Goal: Find specific page/section

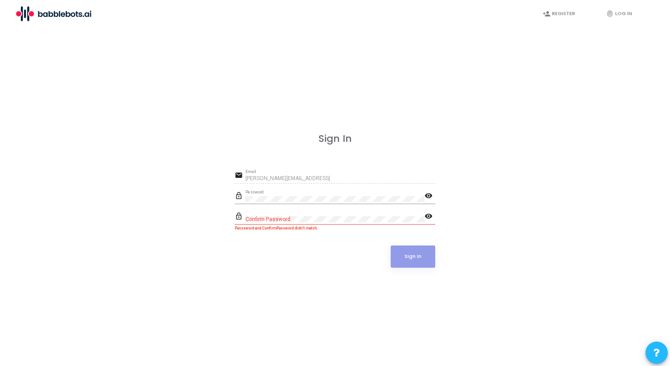
click at [426, 195] on mat-icon "visibility" at bounding box center [429, 196] width 11 height 11
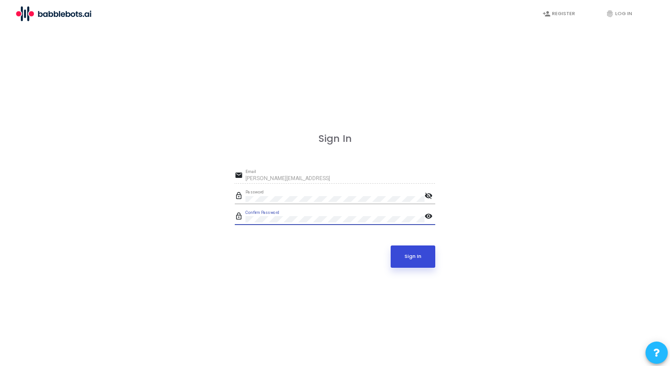
click at [419, 256] on button "Sign In" at bounding box center [412, 257] width 45 height 22
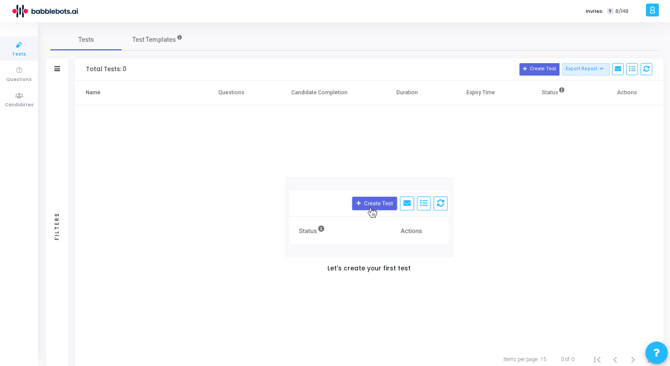
click at [20, 51] on span "Tests" at bounding box center [19, 55] width 14 height 8
click at [181, 105] on th "Name" at bounding box center [135, 93] width 120 height 25
click at [20, 71] on icon at bounding box center [19, 70] width 19 height 11
